Goal: Task Accomplishment & Management: Complete application form

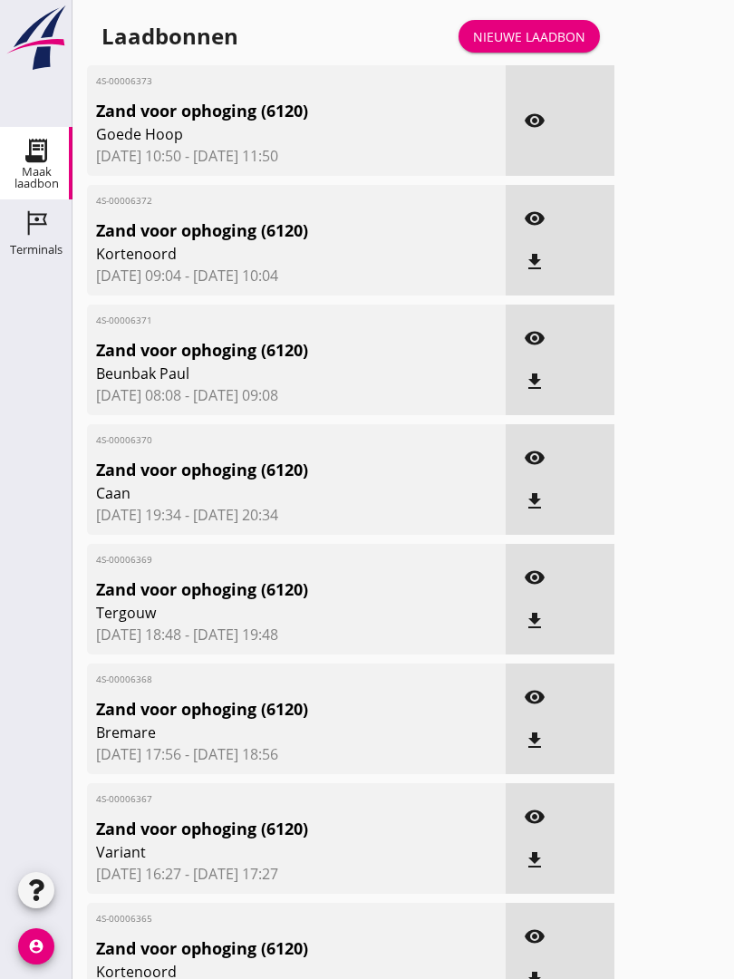
click at [546, 46] on div "Nieuwe laadbon" at bounding box center [529, 36] width 112 height 19
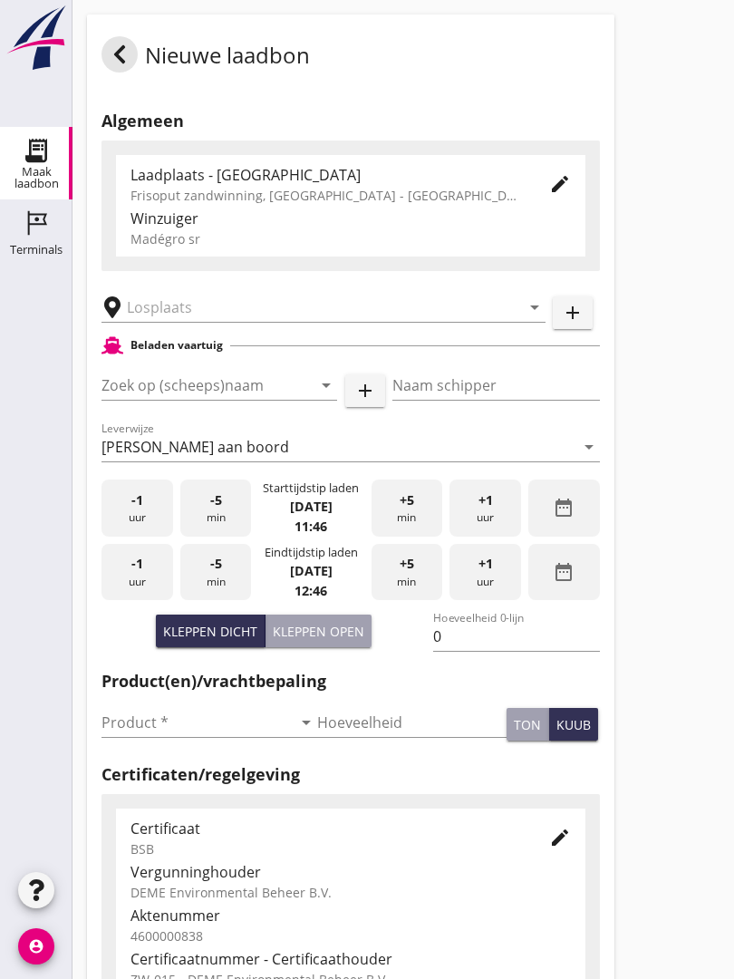
click at [226, 322] on input "text" at bounding box center [311, 307] width 368 height 29
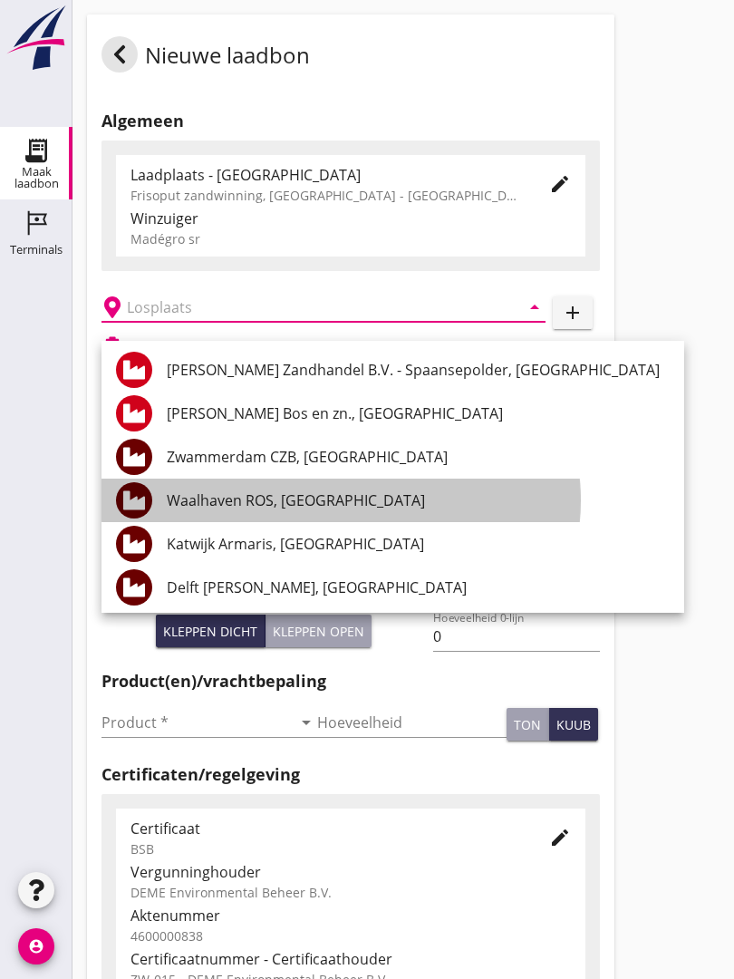
click at [335, 499] on div "Waalhaven ROS, [GEOGRAPHIC_DATA]" at bounding box center [418, 501] width 503 height 22
type input "Waalhaven ROS, [GEOGRAPHIC_DATA]"
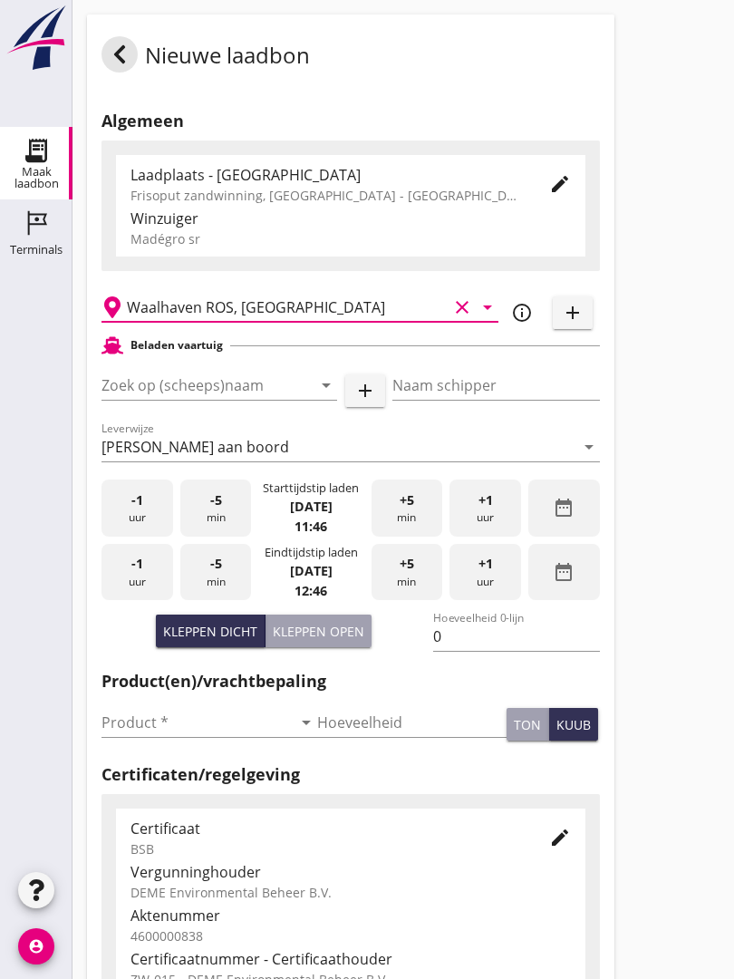
click at [244, 400] on input "Zoek op (scheeps)naam" at bounding box center [194, 385] width 185 height 29
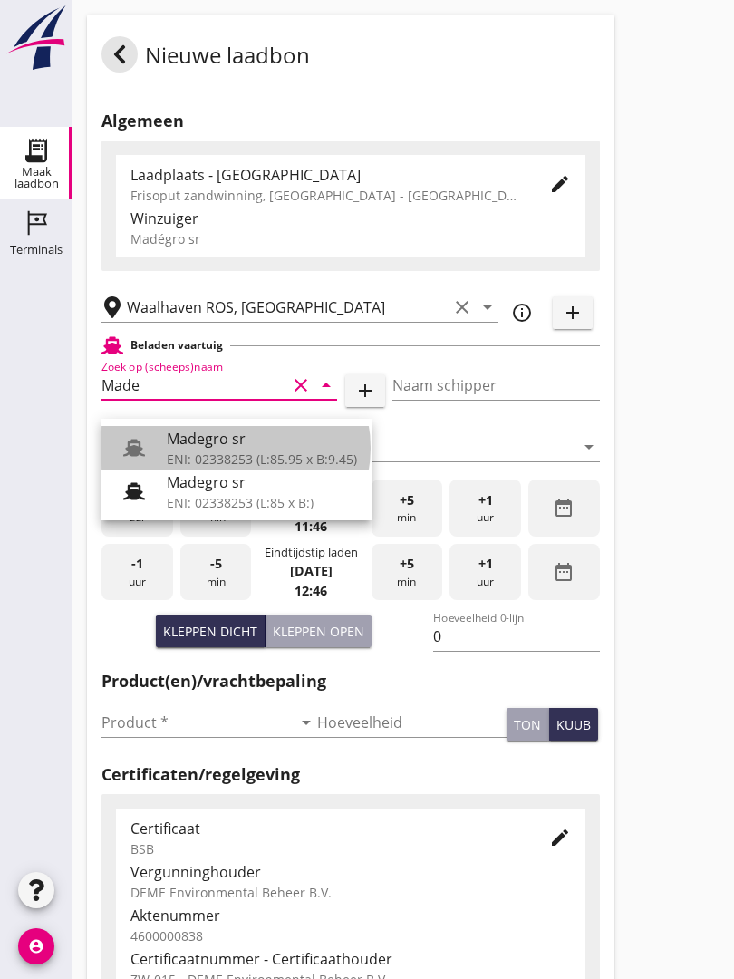
click at [231, 448] on div "Madegro sr" at bounding box center [262, 439] width 190 height 22
type input "Madegro sr"
type input "[PERSON_NAME]"
type input "1138"
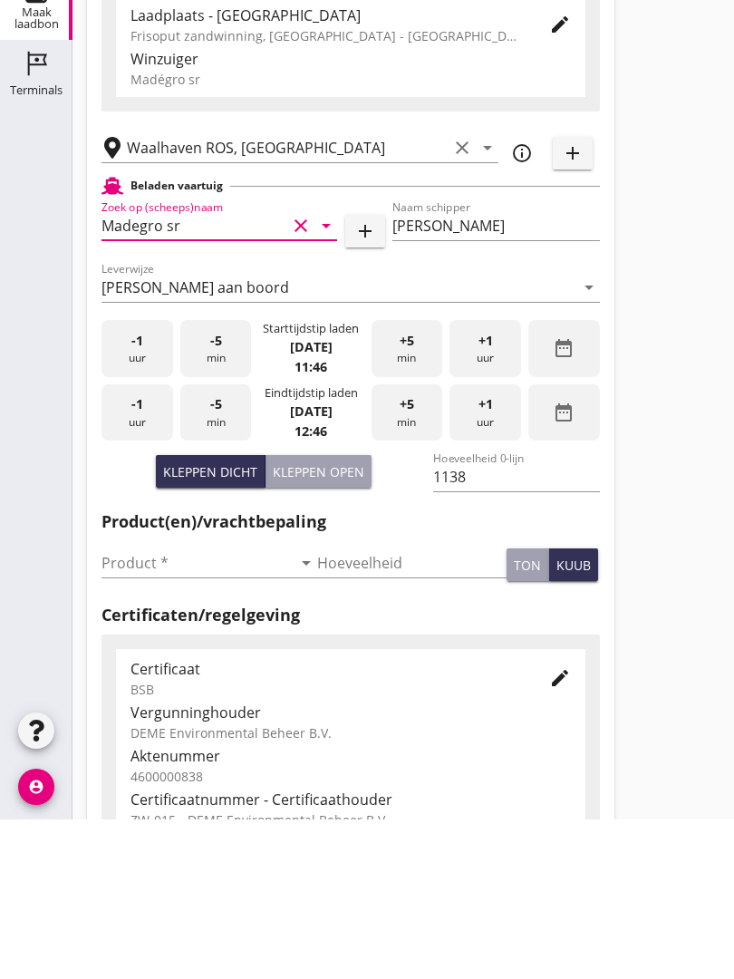
click at [139, 708] on input "Product *" at bounding box center [197, 722] width 190 height 29
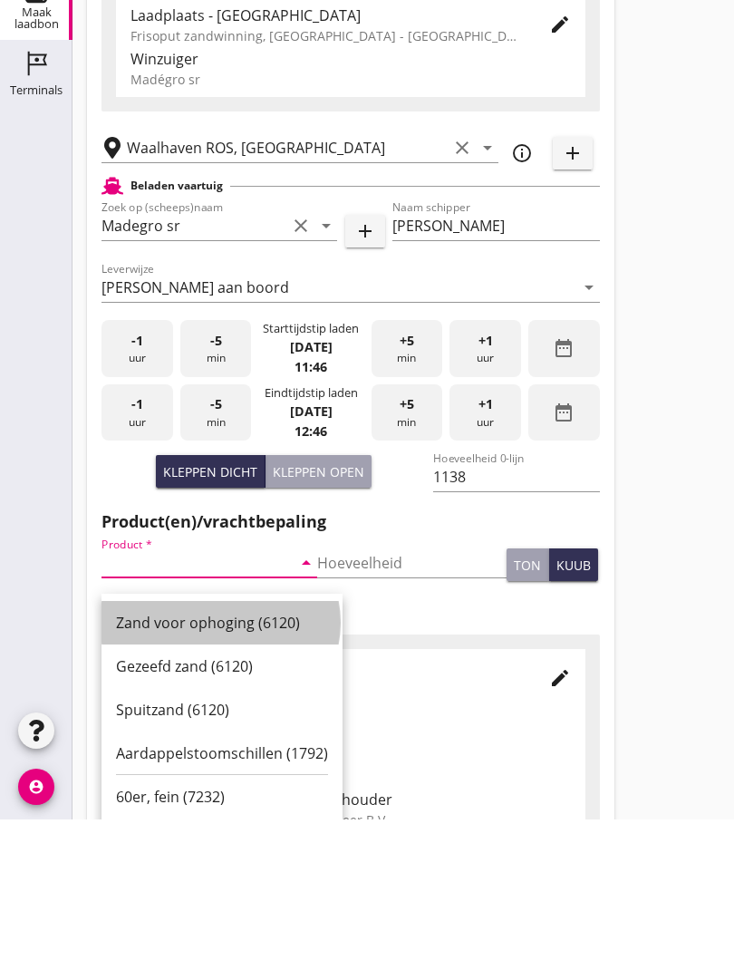
click at [205, 772] on div "Zand voor ophoging (6120)" at bounding box center [222, 783] width 212 height 22
type input "Zand voor ophoging (6120)"
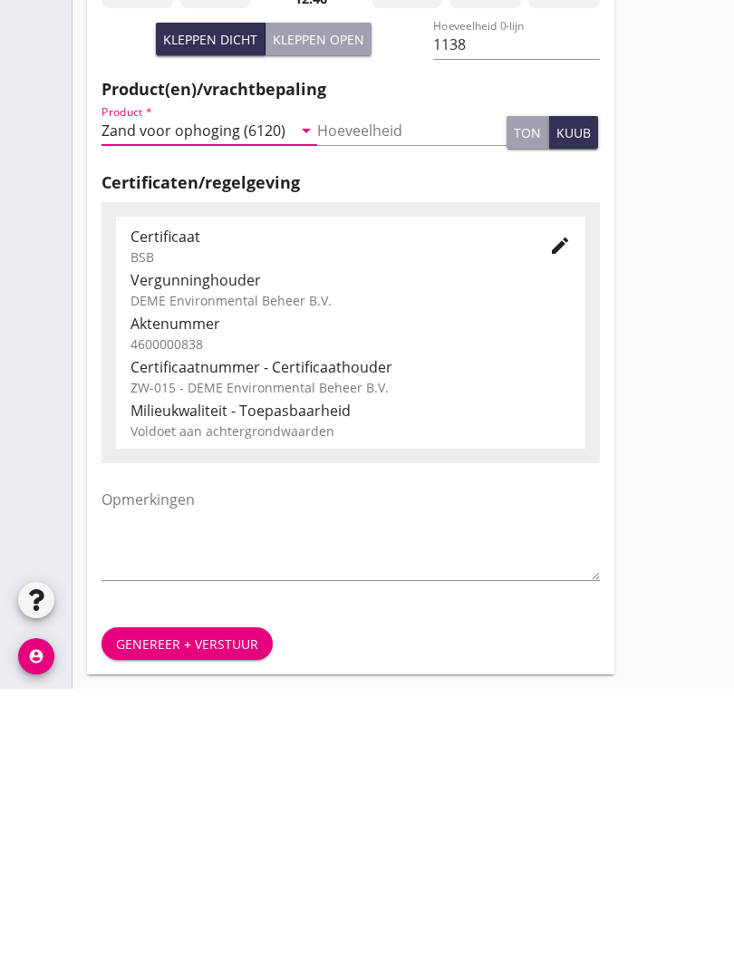
scroll to position [317, 0]
click at [202, 925] on div "Genereer + verstuur" at bounding box center [187, 934] width 142 height 19
